Goal: Book appointment/travel/reservation

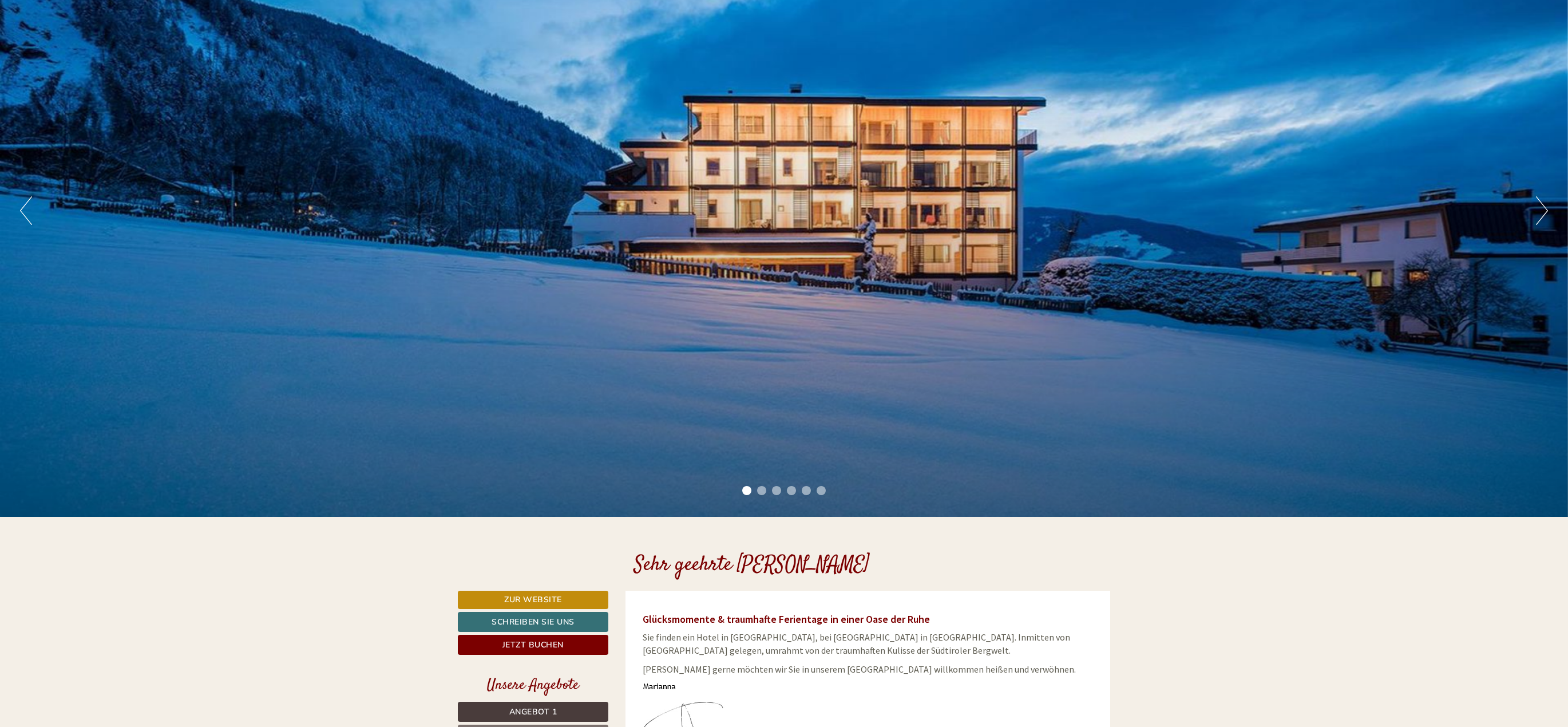
scroll to position [58, 0]
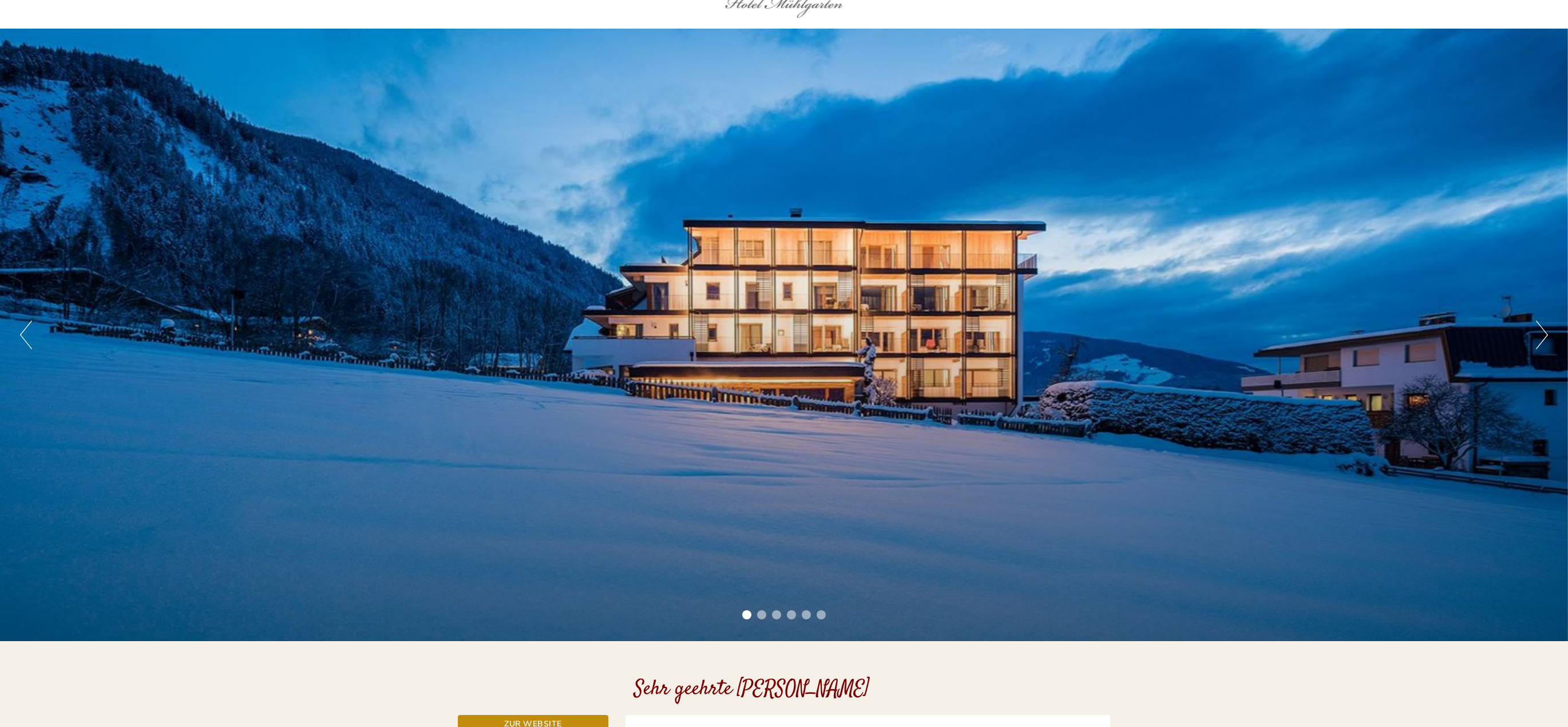
click at [1540, 327] on button "Next" at bounding box center [1542, 334] width 12 height 29
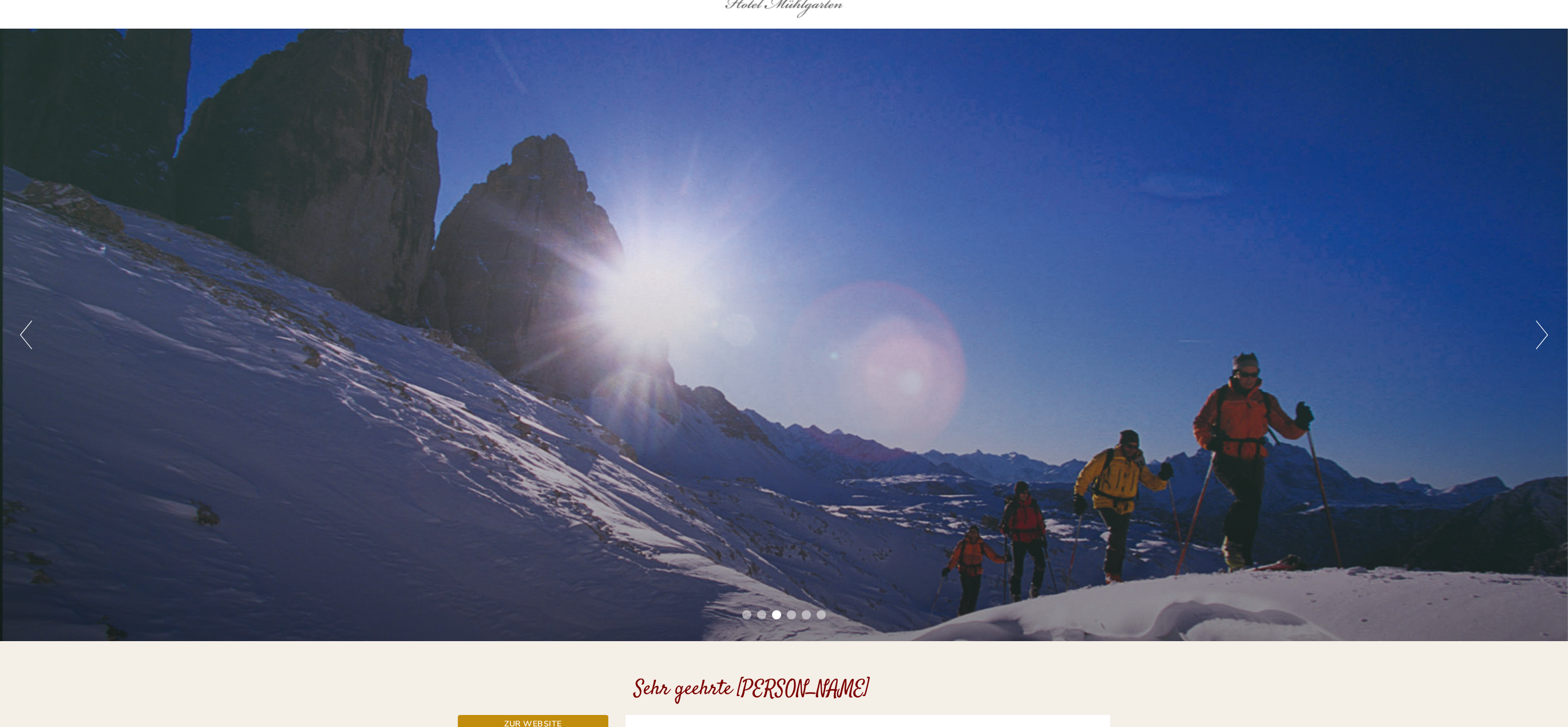
click at [1540, 327] on button "Next" at bounding box center [1542, 334] width 12 height 29
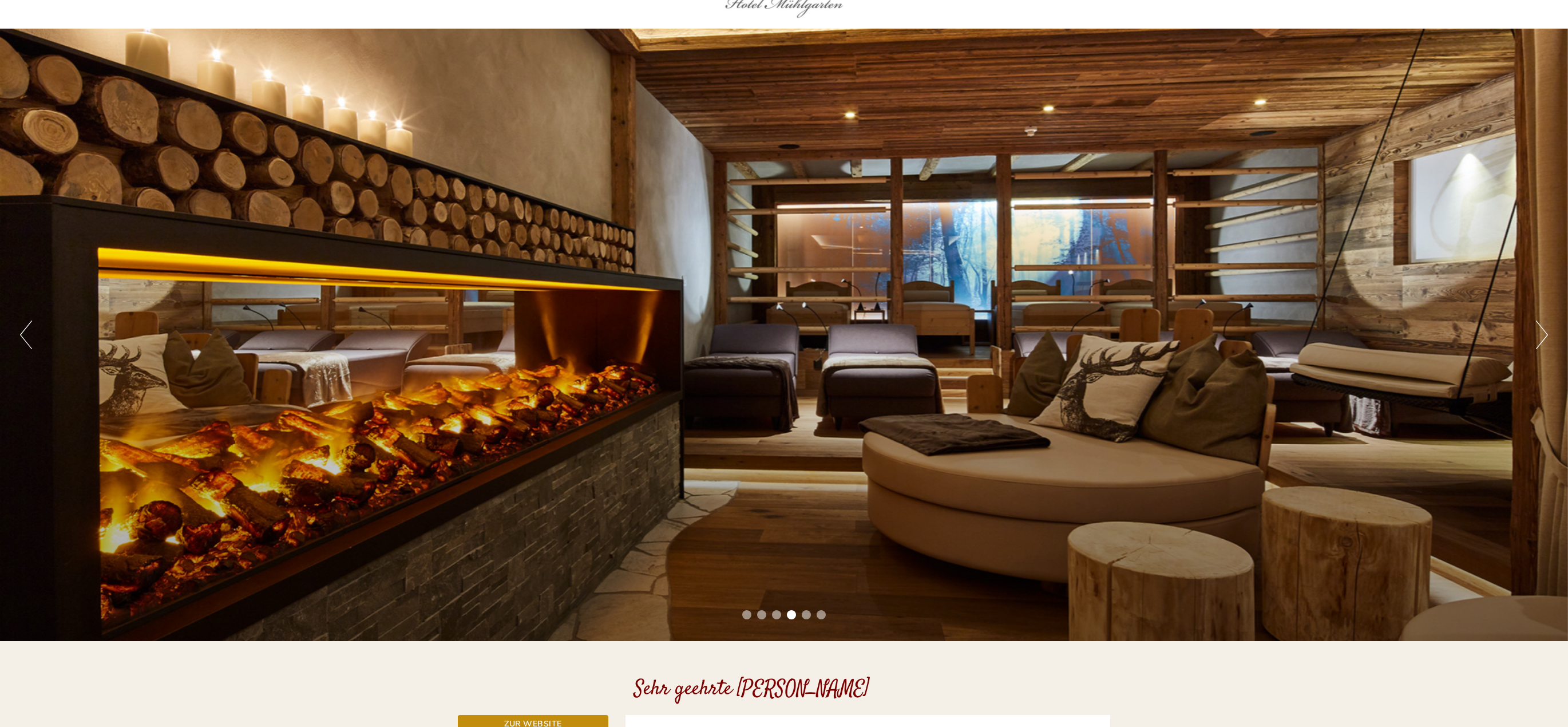
click at [1540, 327] on button "Next" at bounding box center [1542, 334] width 12 height 29
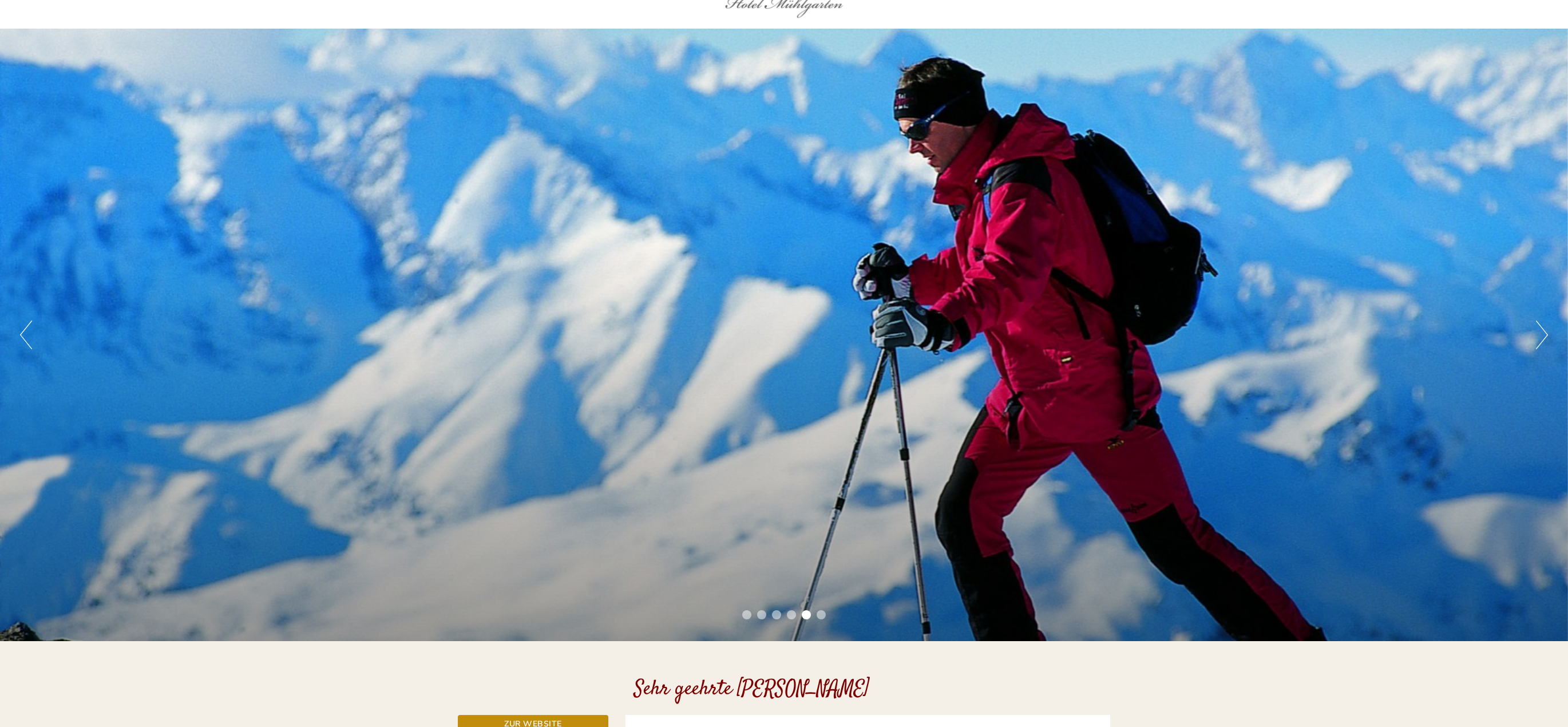
click at [1540, 327] on button "Next" at bounding box center [1542, 334] width 12 height 29
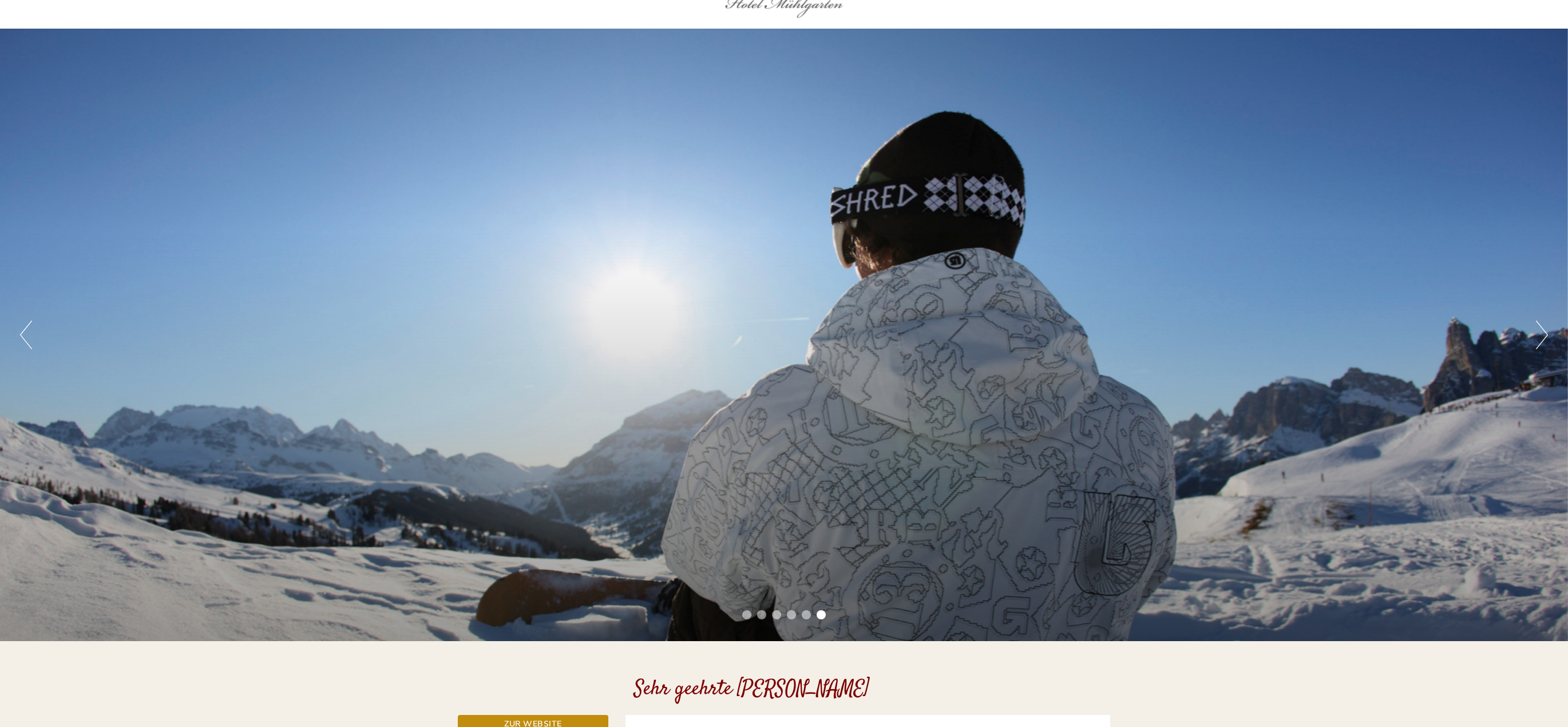
click at [1540, 327] on button "Next" at bounding box center [1542, 334] width 12 height 29
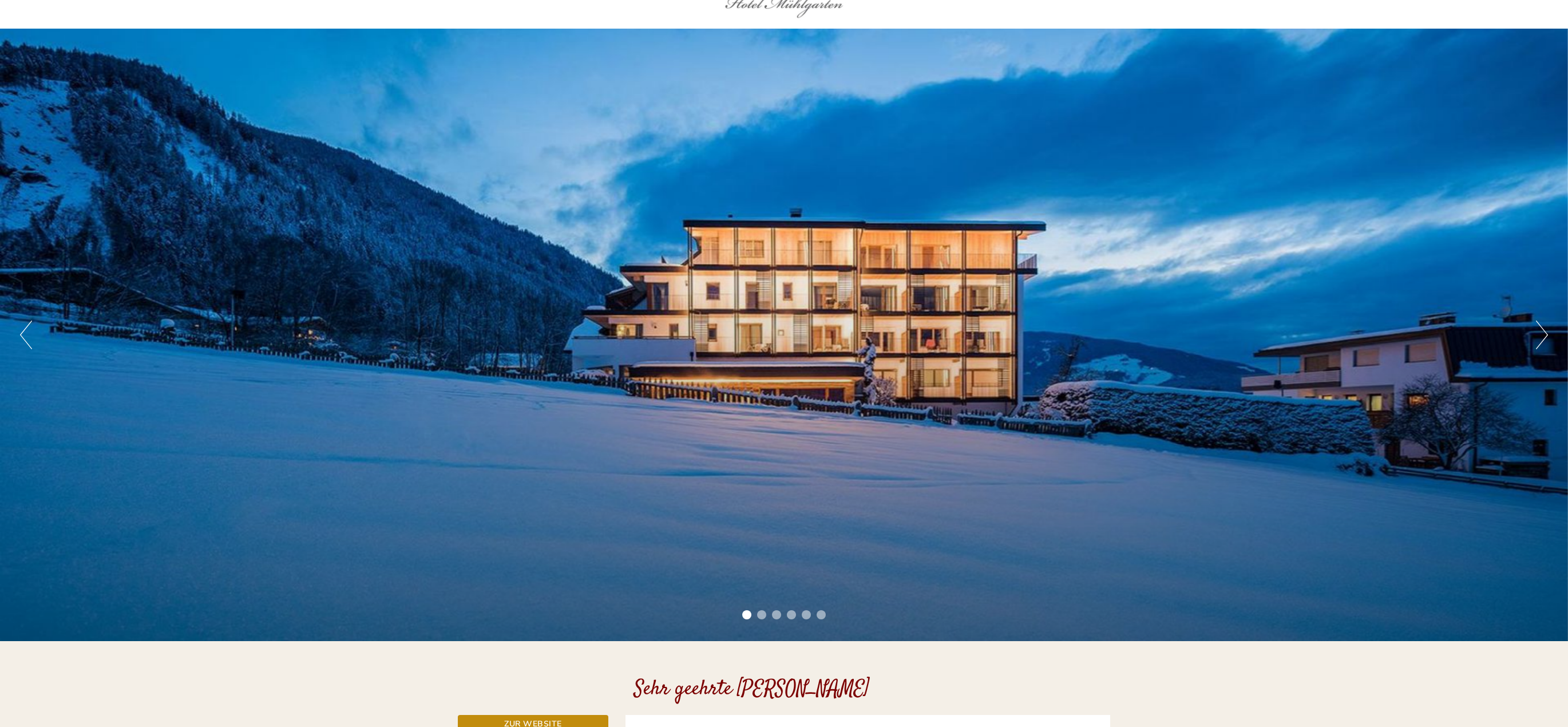
click at [1540, 327] on button "Next" at bounding box center [1542, 334] width 12 height 29
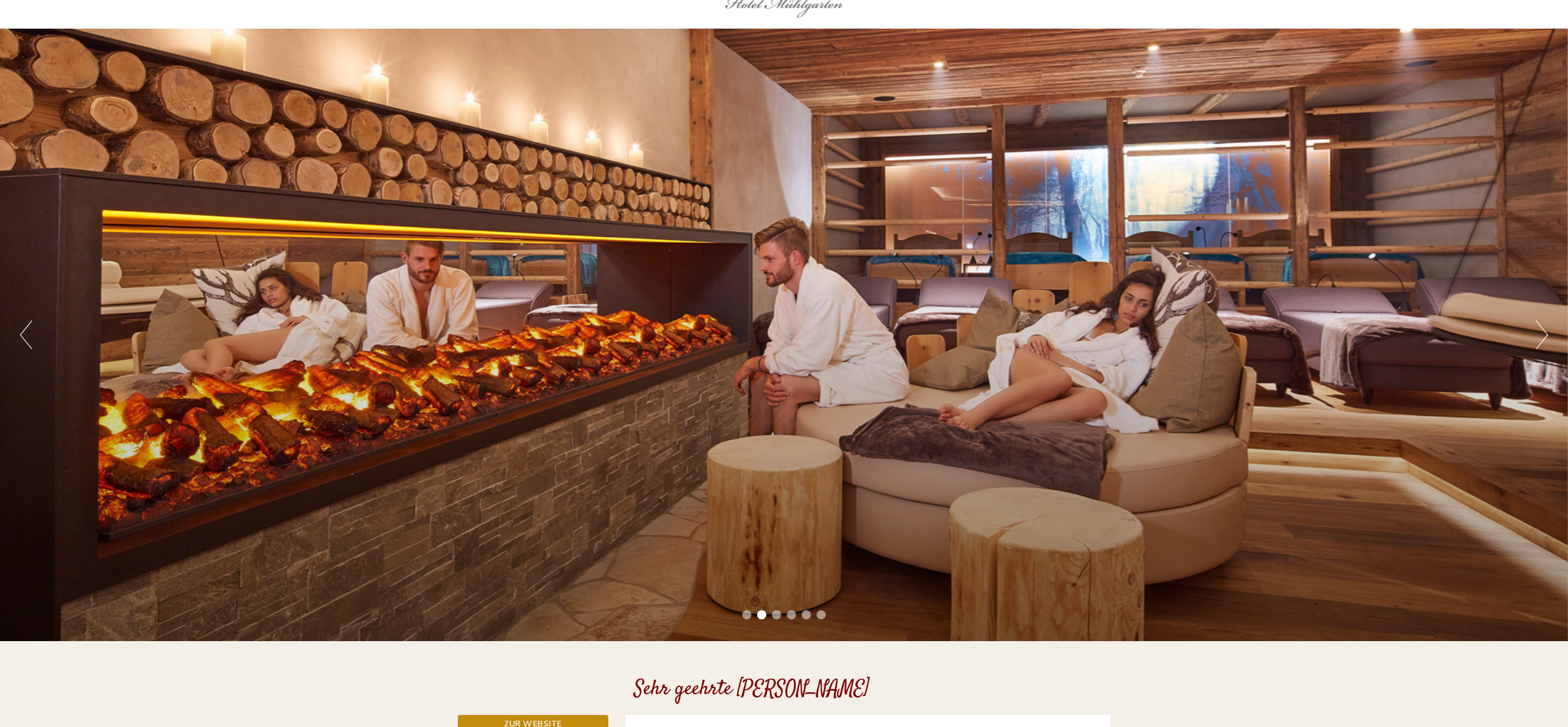
scroll to position [401, 0]
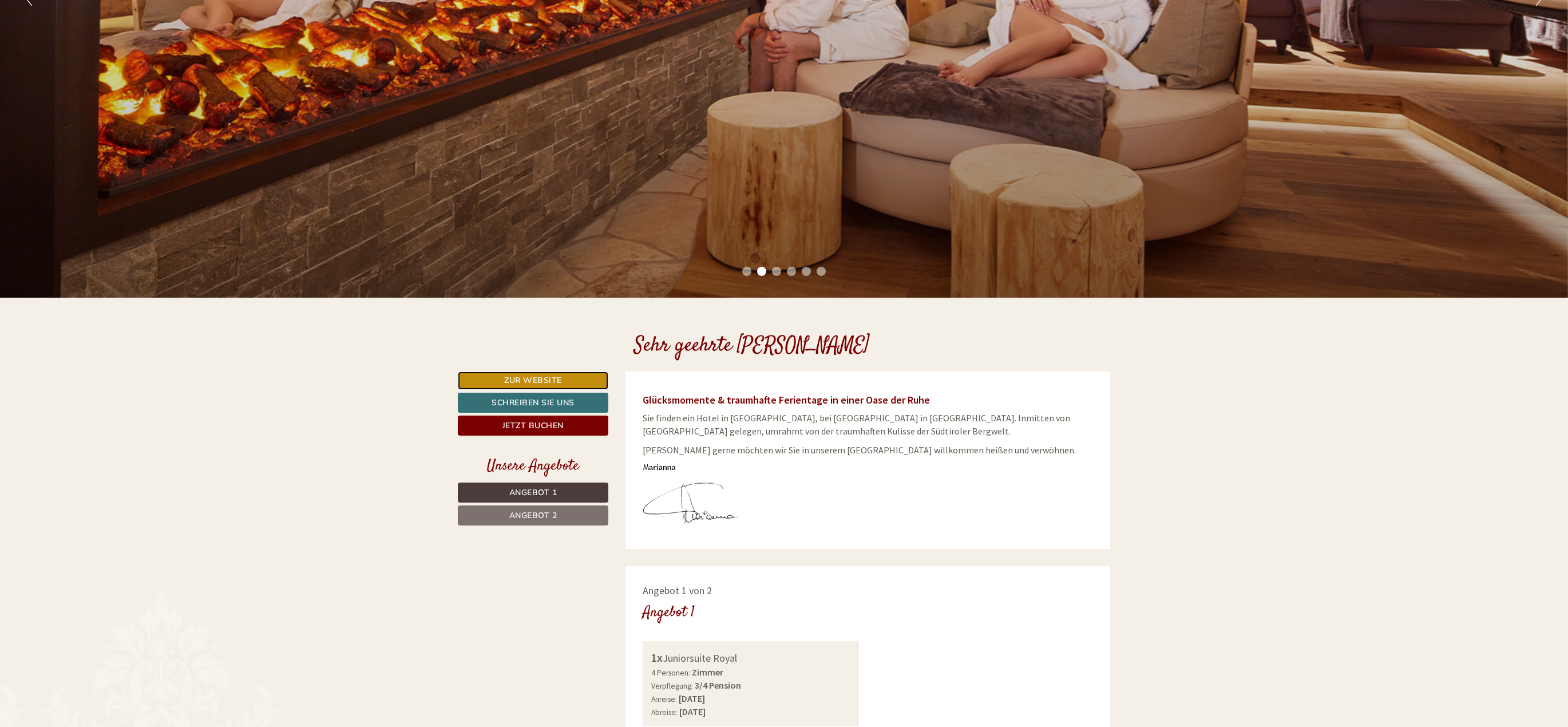
click at [547, 384] on link "Zur Website" at bounding box center [533, 380] width 151 height 18
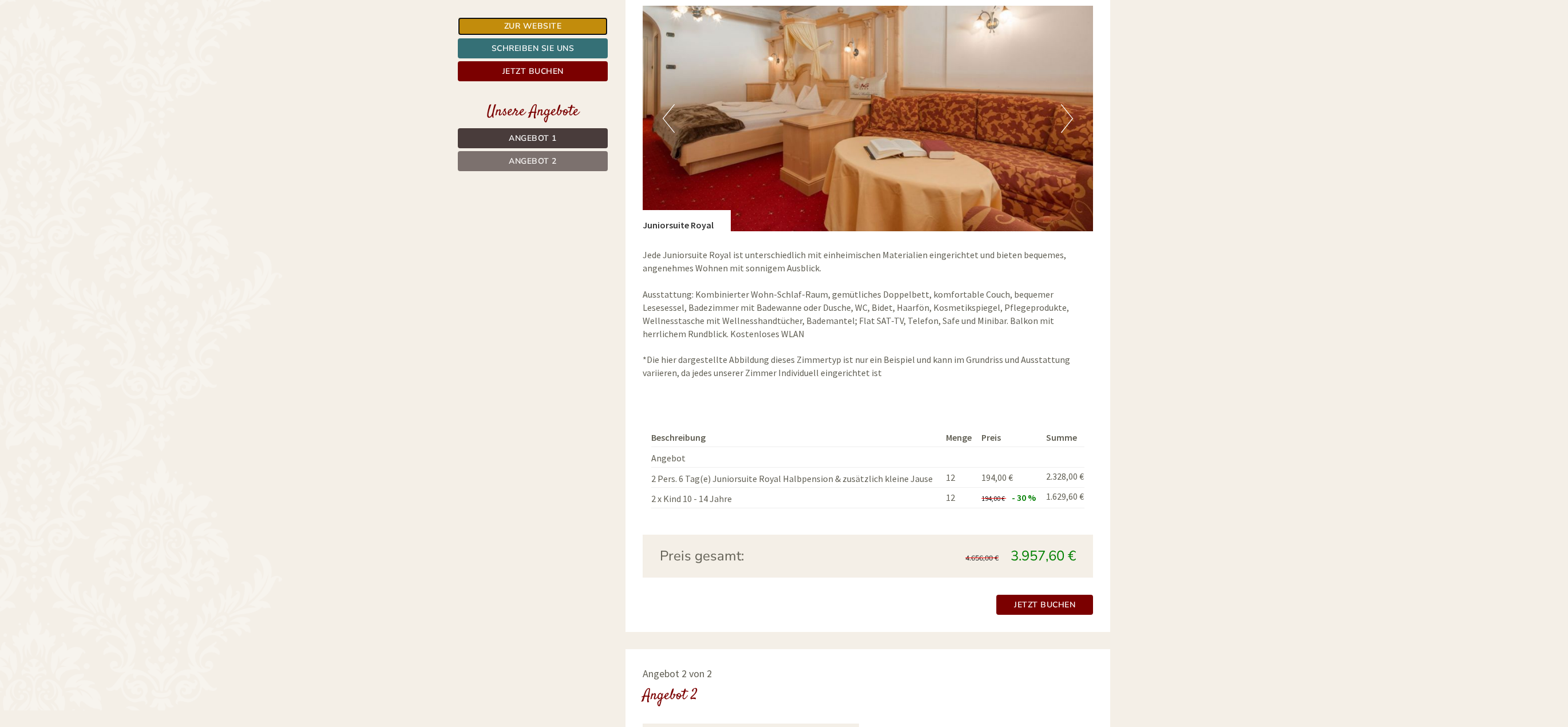
scroll to position [1145, 0]
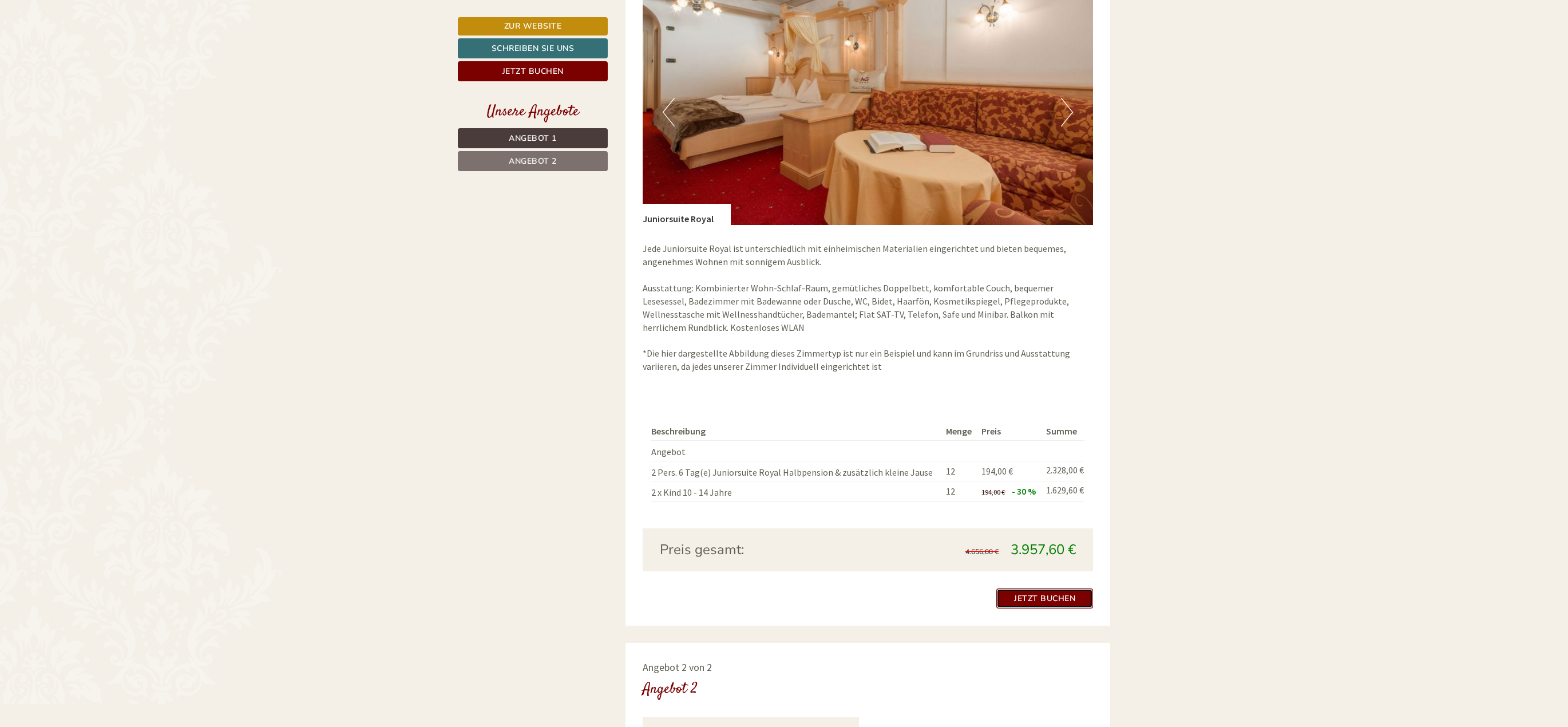
click at [1032, 596] on link "Jetzt buchen" at bounding box center [1044, 598] width 97 height 20
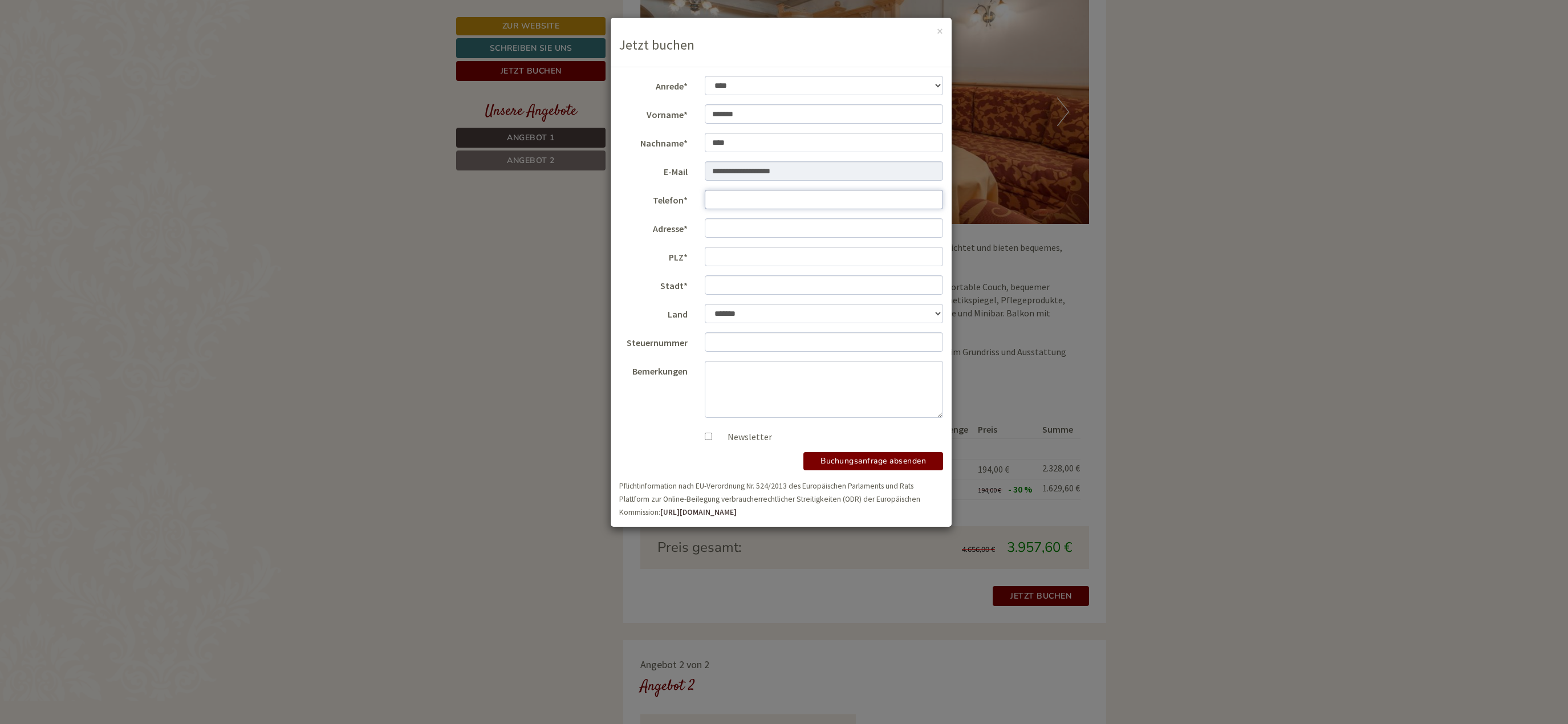
drag, startPoint x: 1028, startPoint y: 594, endPoint x: 761, endPoint y: 198, distance: 477.6
click at [761, 198] on input "Telefon*" at bounding box center [824, 199] width 239 height 19
type input "**********"
type input "*****"
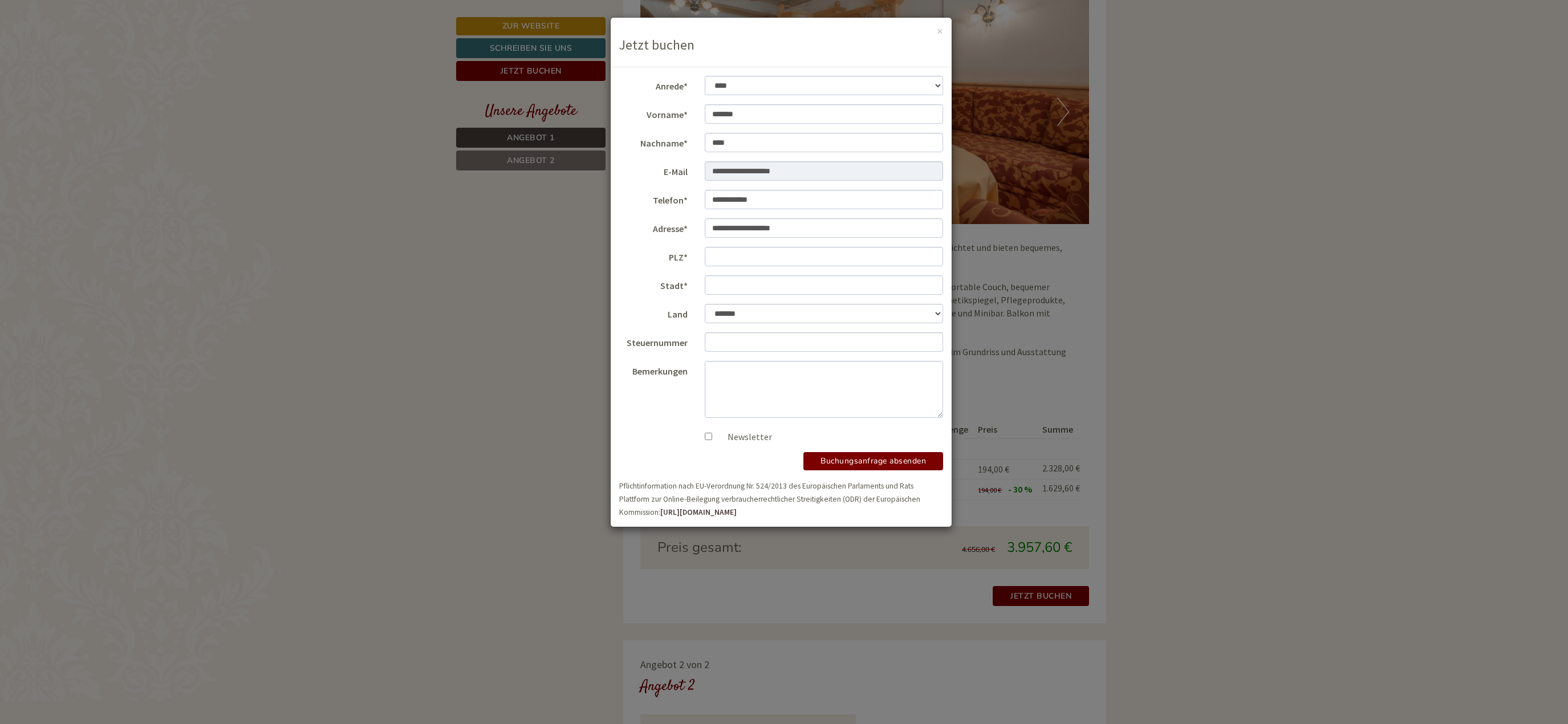
type input "******"
select select "*"
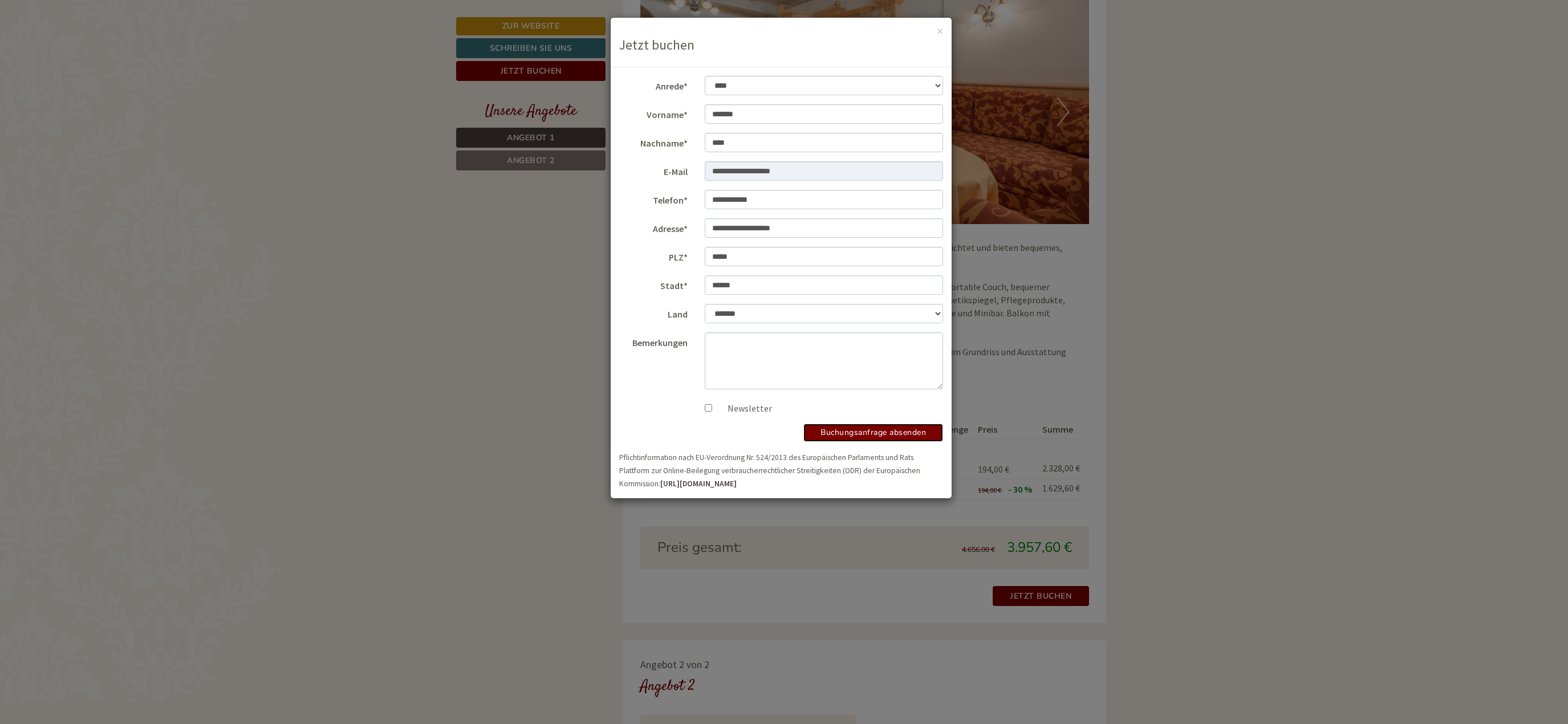
click at [879, 431] on button "Buchungsanfrage absenden" at bounding box center [873, 432] width 140 height 18
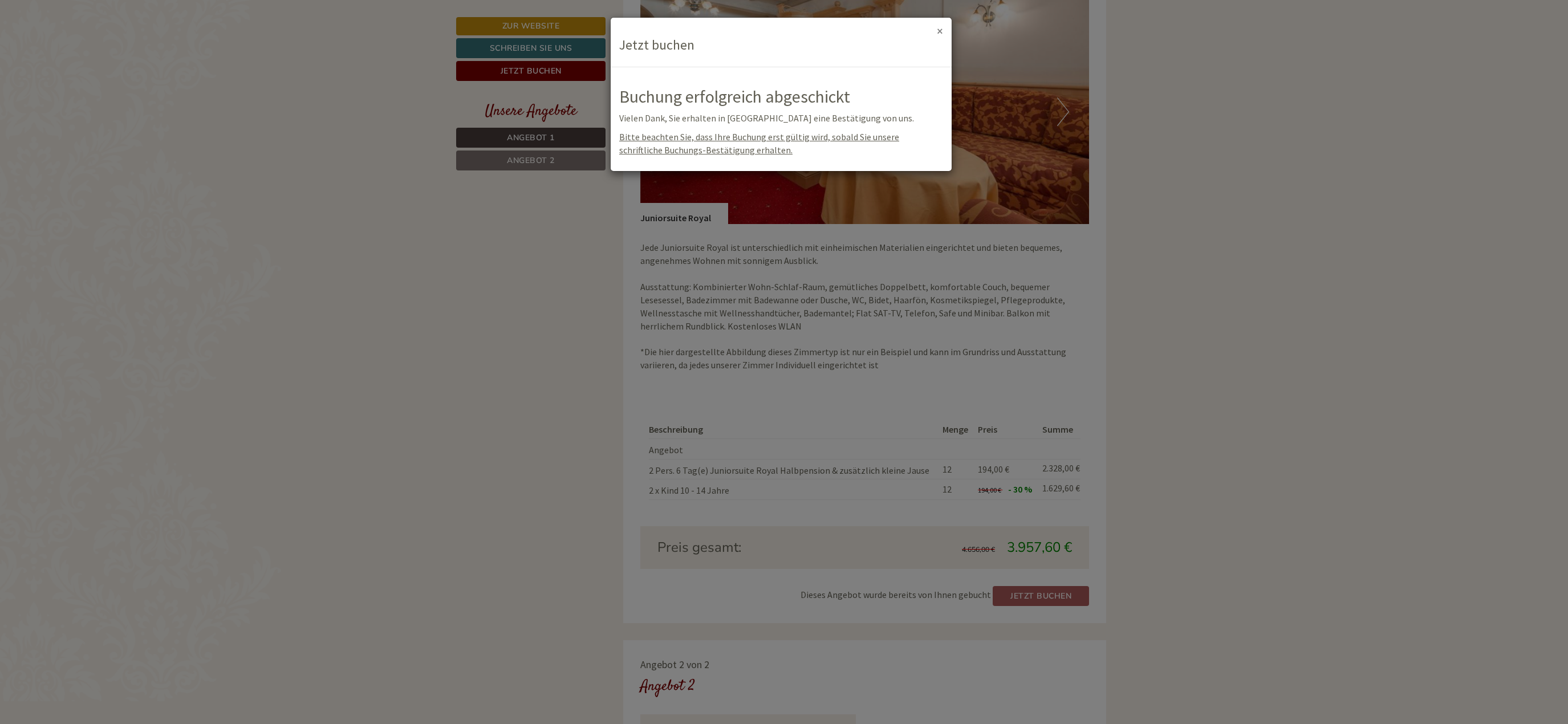
click at [938, 26] on button "×" at bounding box center [939, 31] width 7 height 12
